Goal: Navigation & Orientation: Find specific page/section

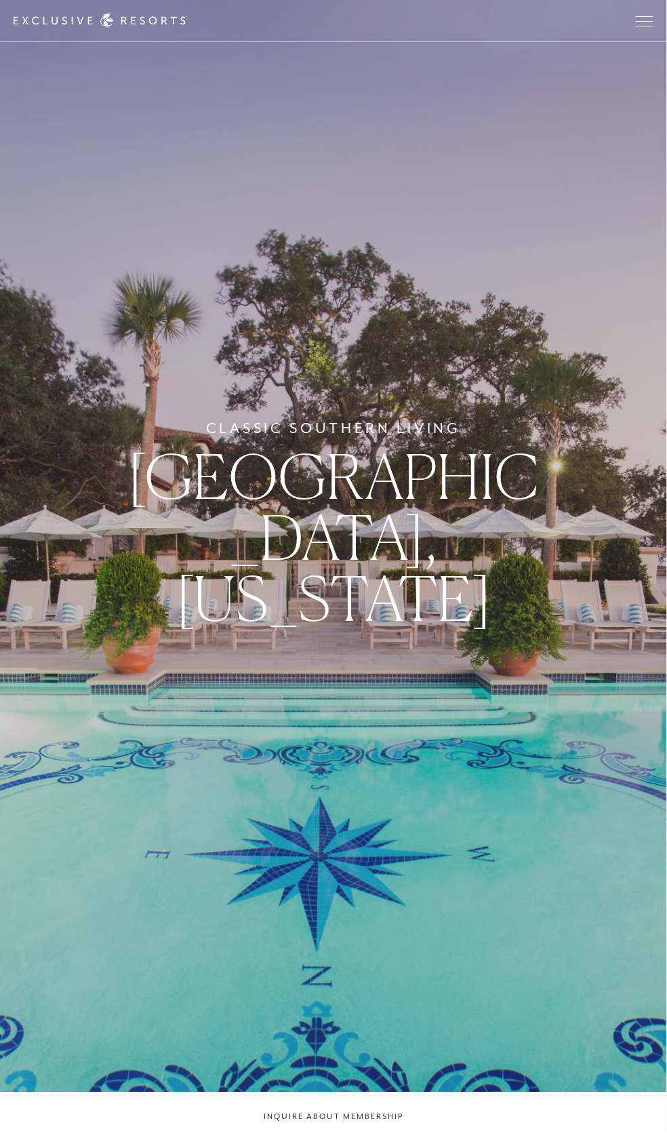
scroll to position [151, 0]
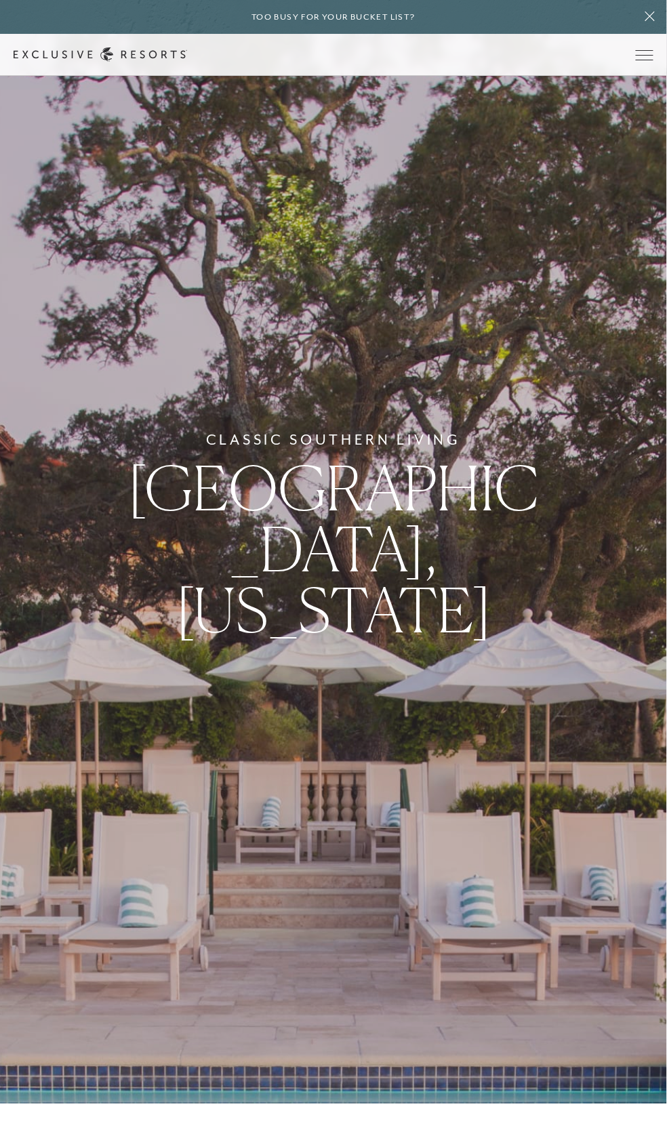
scroll to position [19, 0]
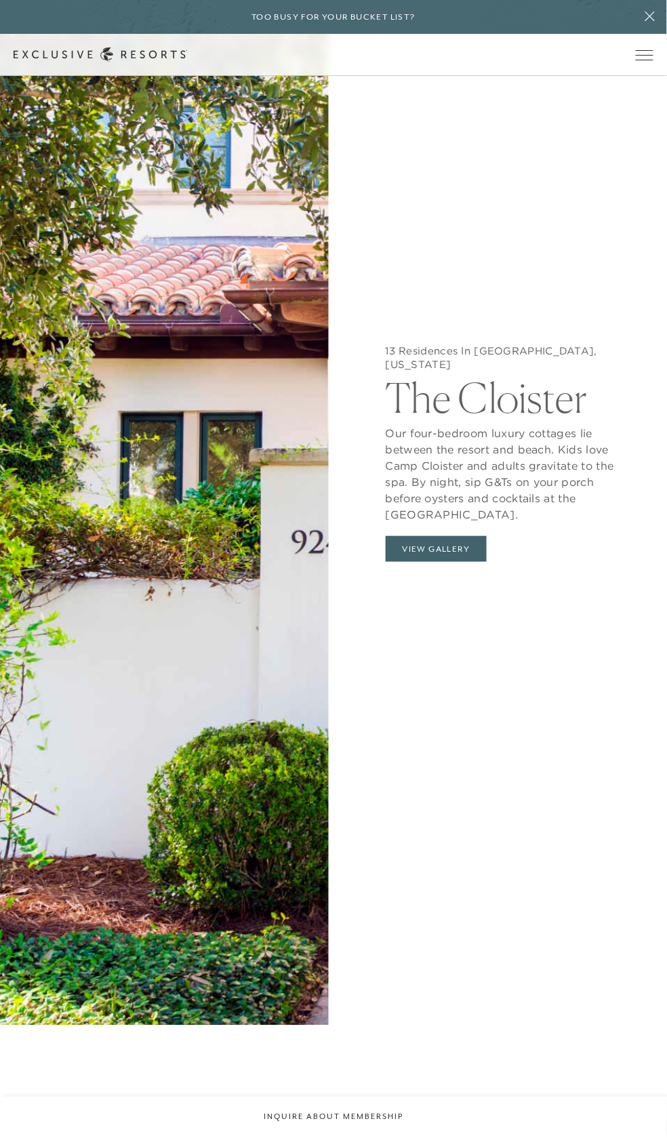
scroll to position [2096, 0]
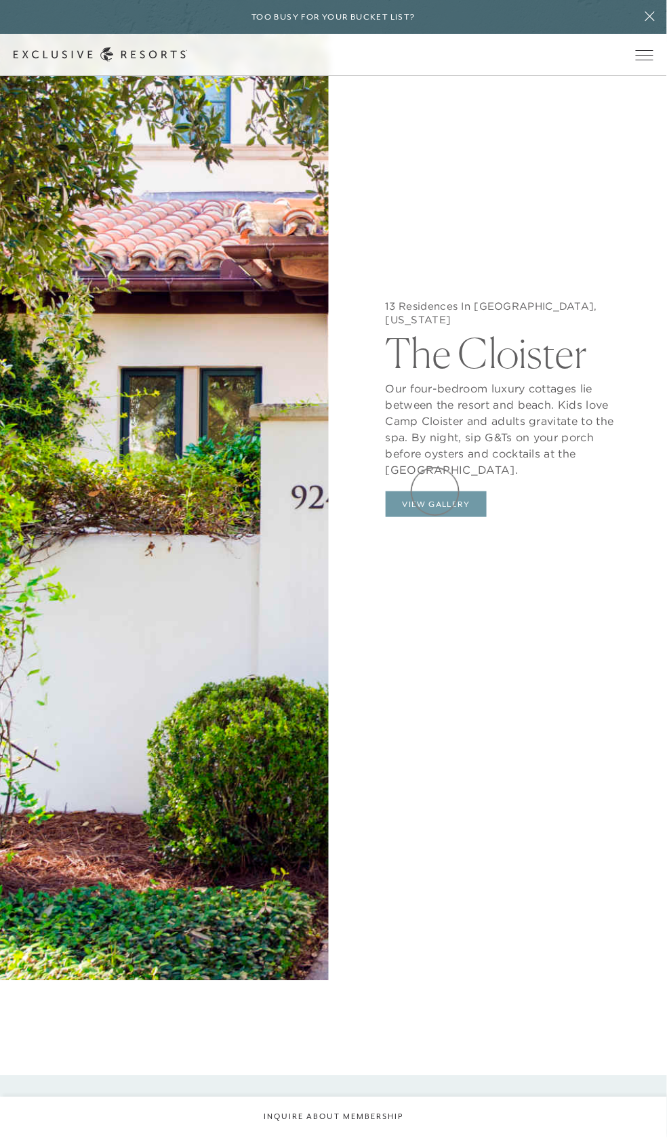
click at [435, 492] on button "View Gallery" at bounding box center [437, 505] width 102 height 26
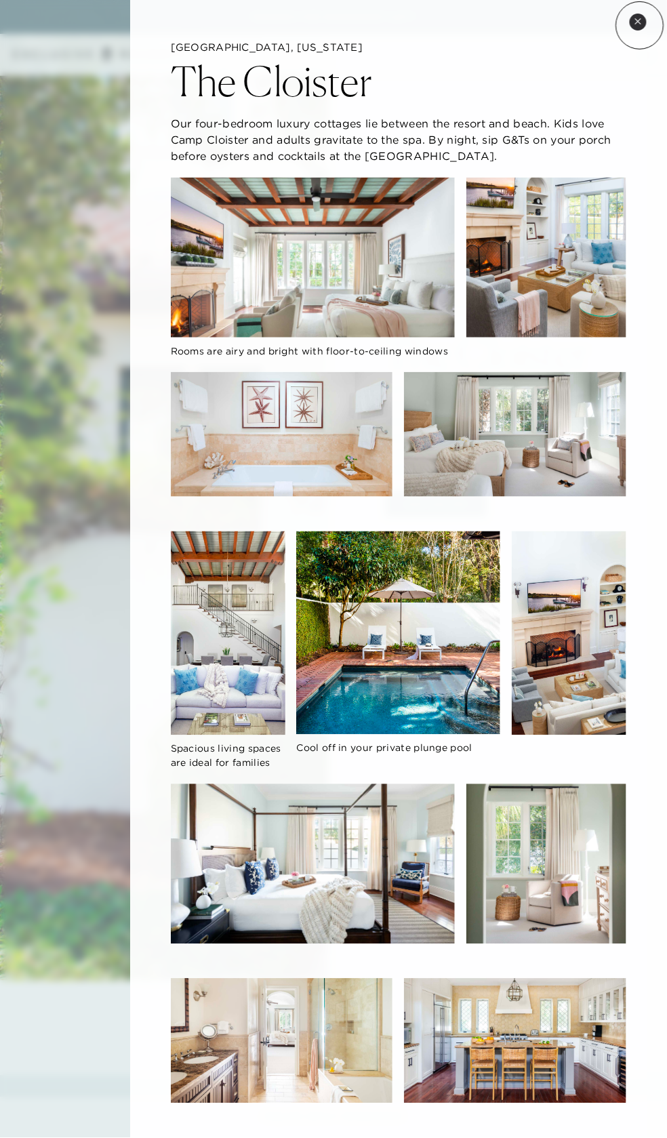
click at [640, 25] on button "Close quickview" at bounding box center [638, 22] width 17 height 17
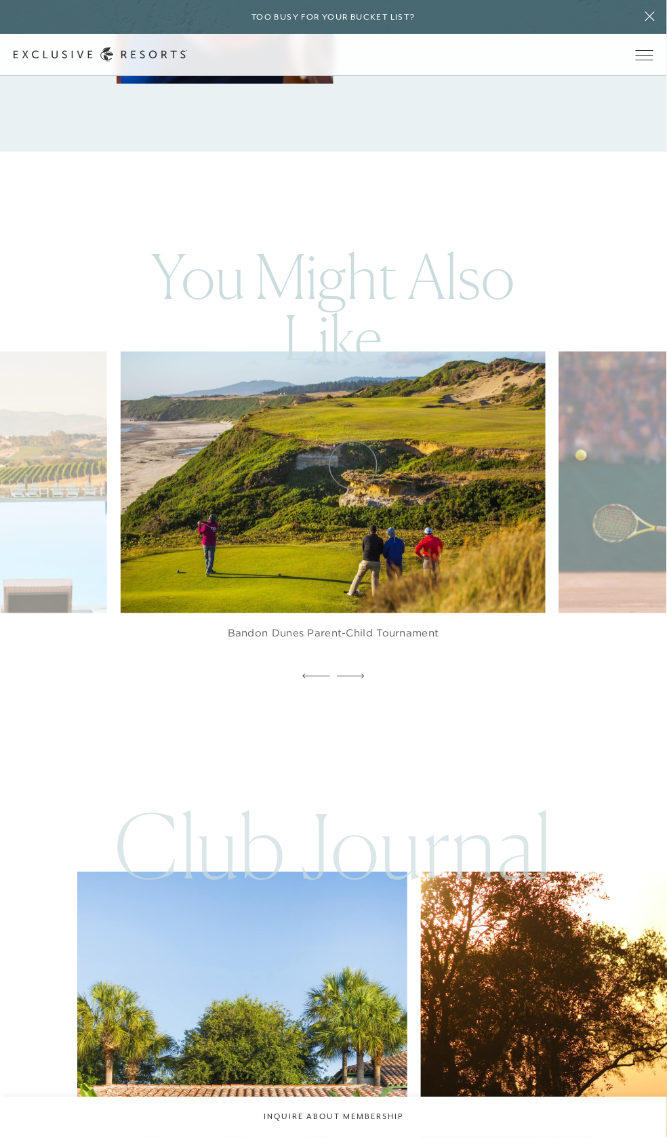
scroll to position [3520, 0]
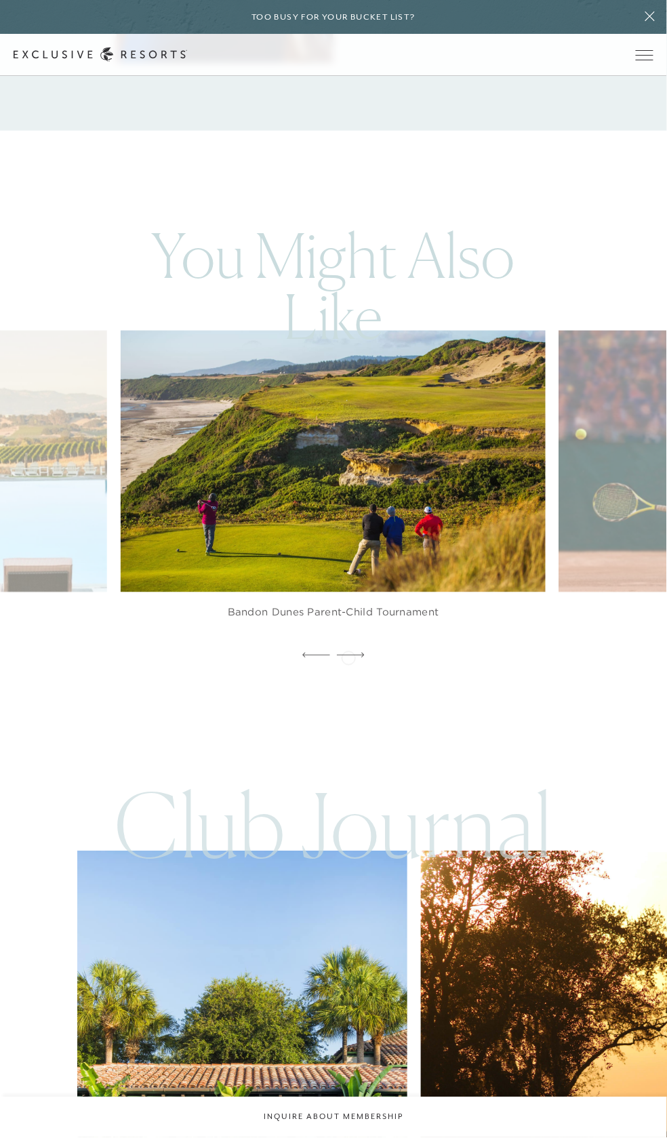
click at [348, 657] on icon at bounding box center [351, 655] width 28 height 5
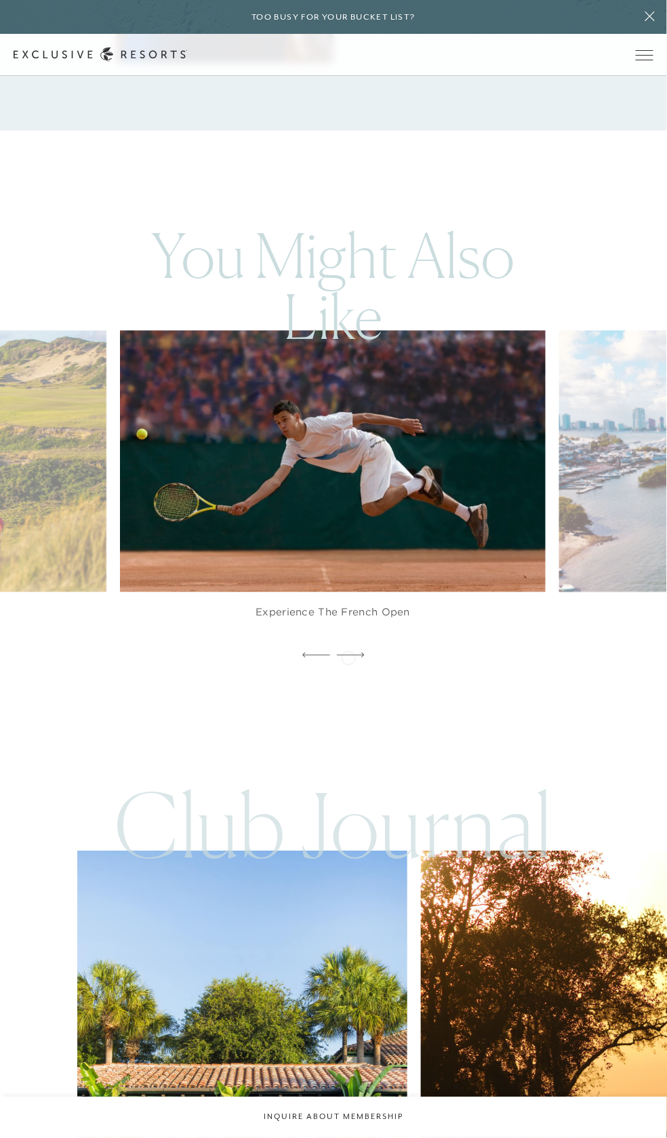
click at [348, 657] on icon at bounding box center [351, 655] width 28 height 5
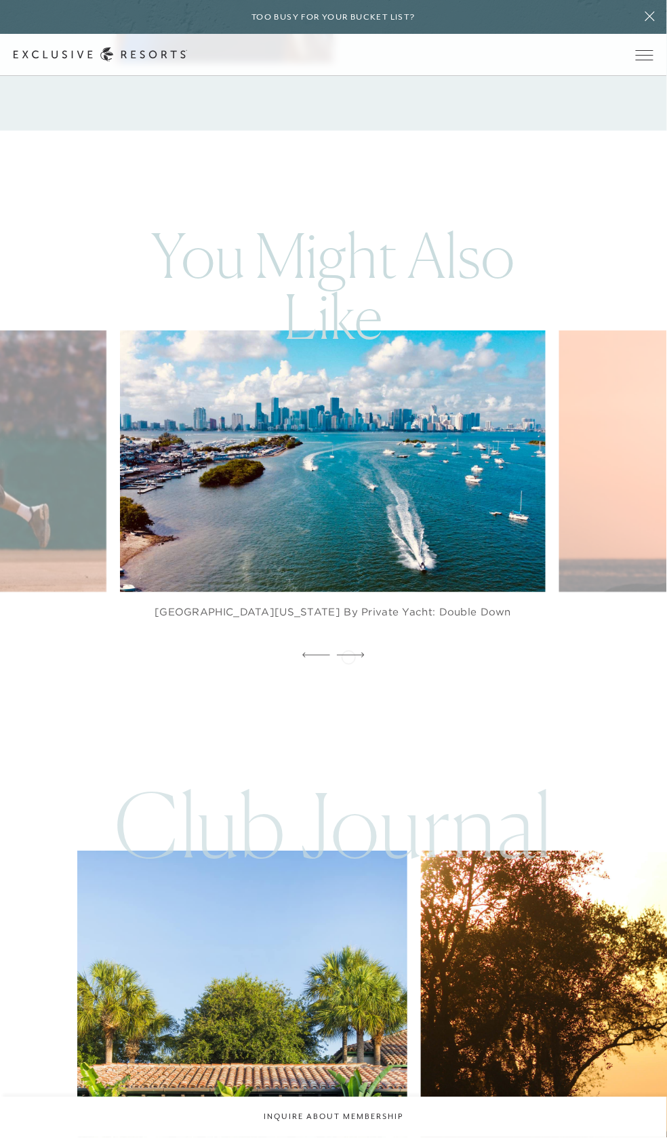
click at [348, 656] on icon at bounding box center [351, 655] width 28 height 5
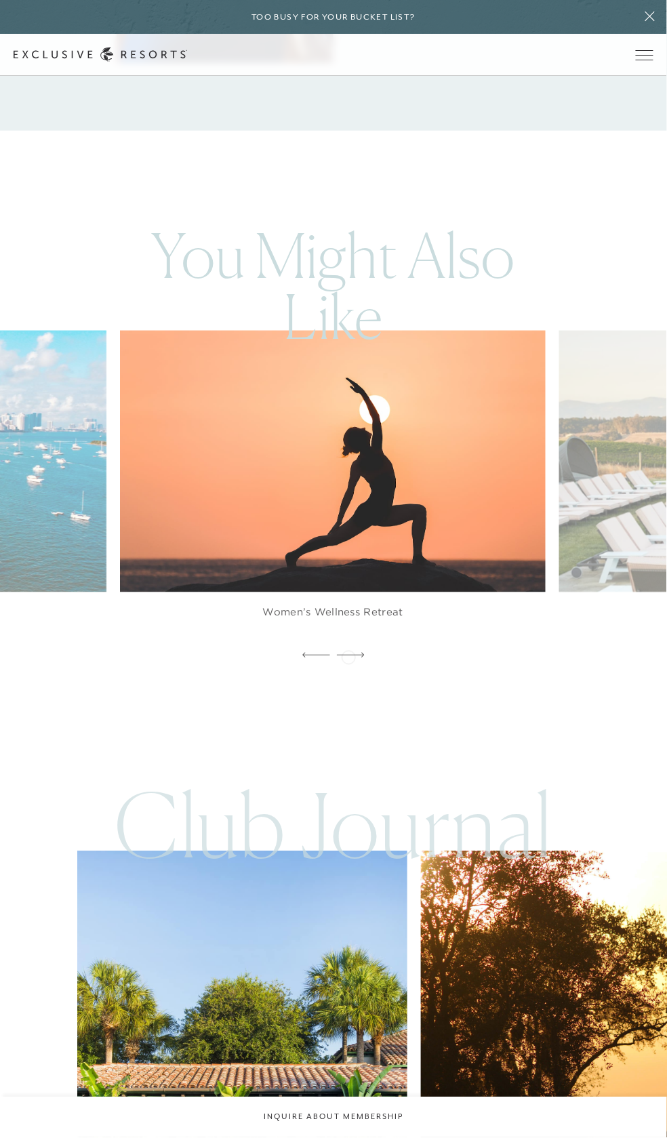
click at [348, 656] on icon at bounding box center [351, 655] width 28 height 5
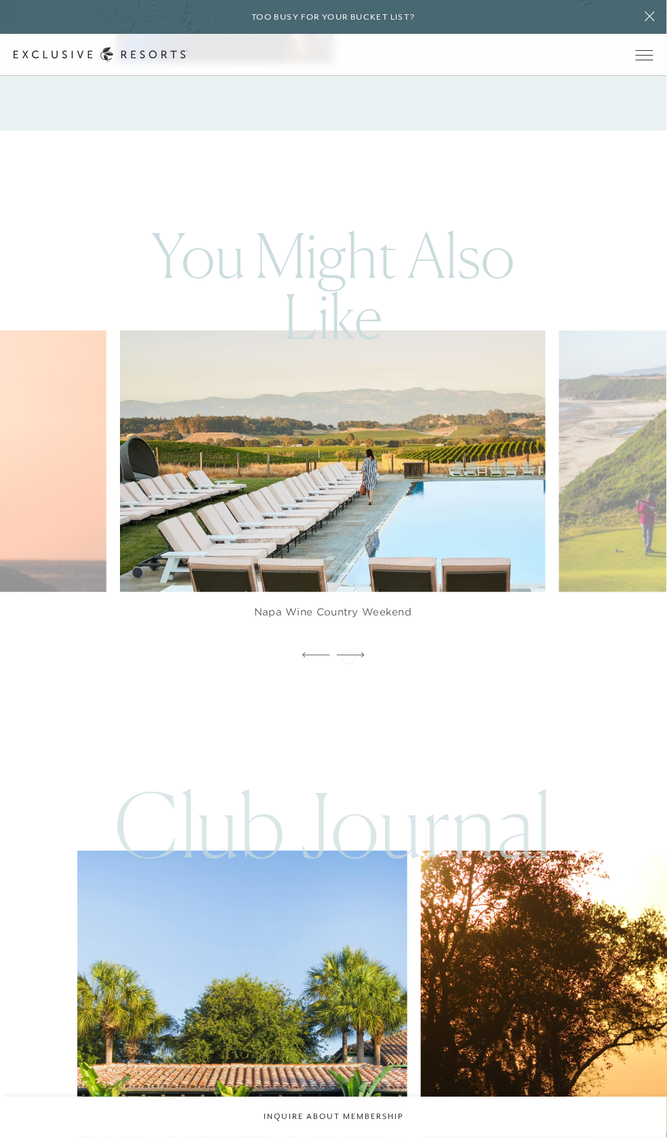
click at [348, 656] on icon at bounding box center [351, 655] width 28 height 5
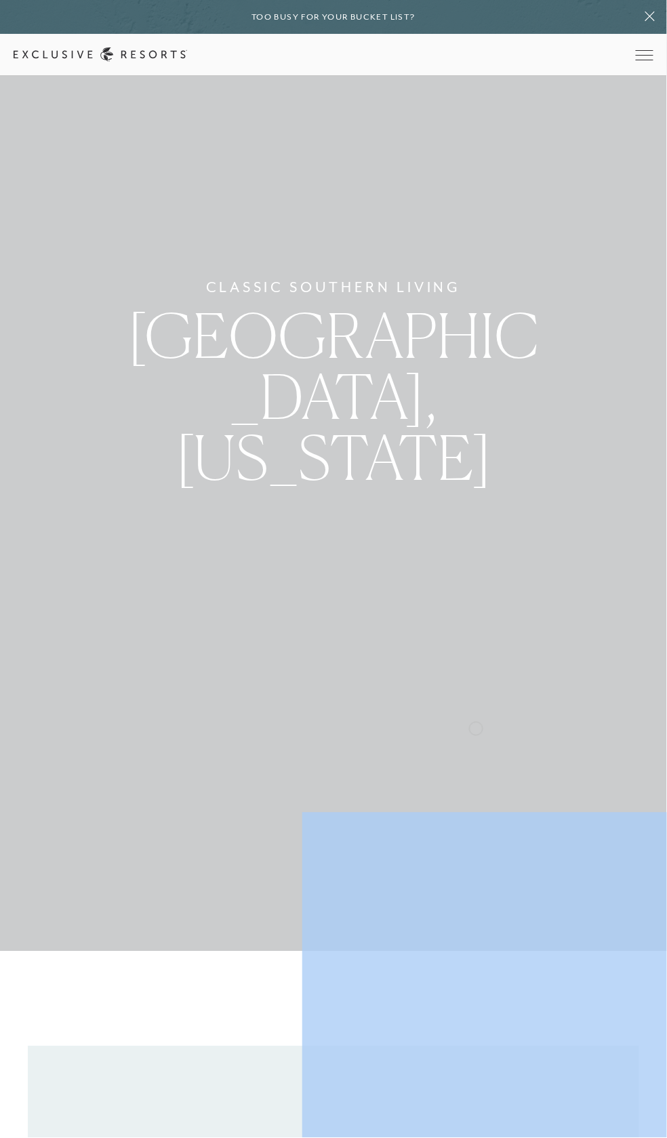
scroll to position [0, 0]
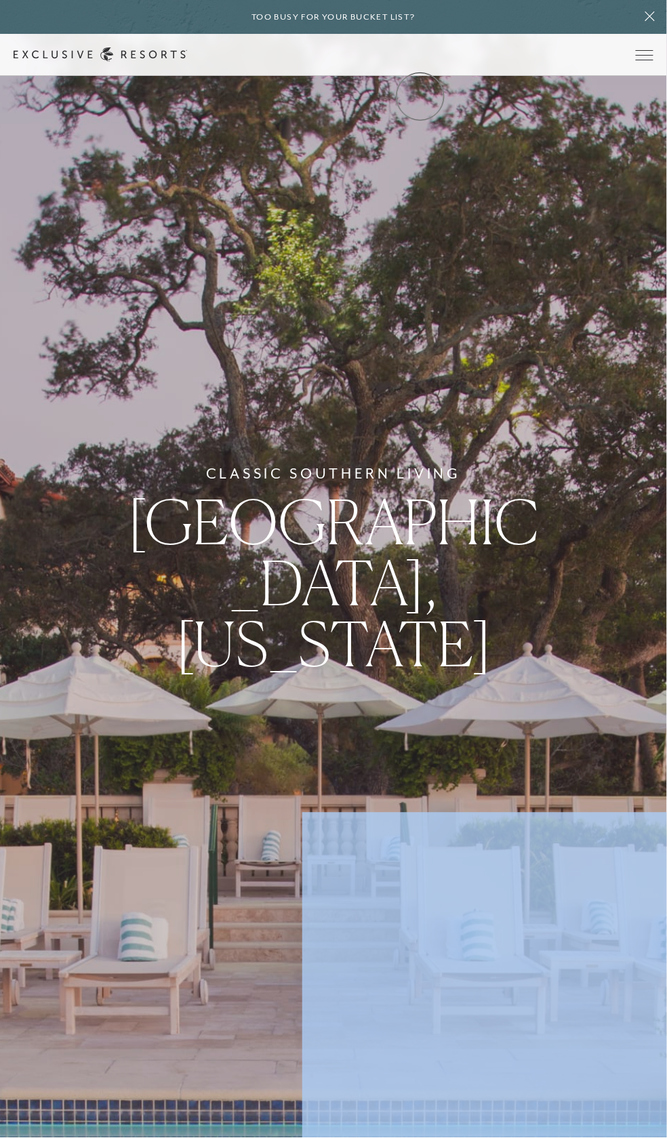
click at [0, 0] on link "Community" at bounding box center [0, 0] width 0 height 0
